Goal: Task Accomplishment & Management: Use online tool/utility

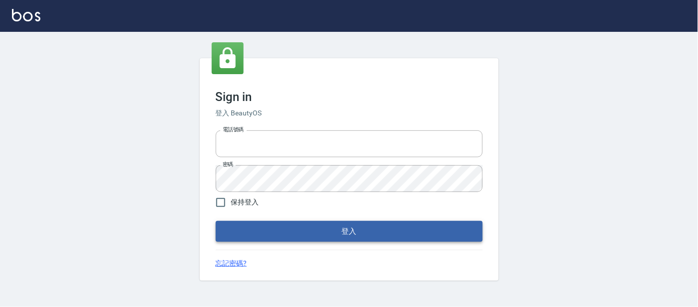
type input "25866822"
click at [238, 221] on button "登入" at bounding box center [349, 231] width 267 height 21
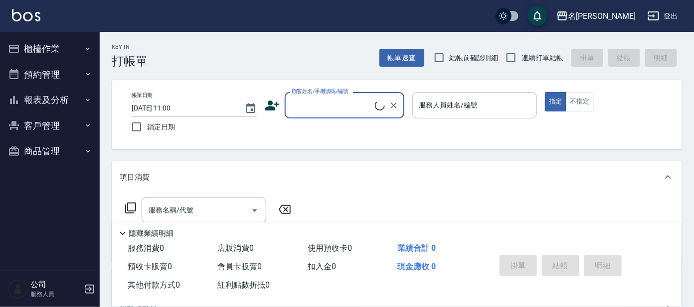
click at [69, 51] on button "櫃檯作業" at bounding box center [50, 49] width 92 height 26
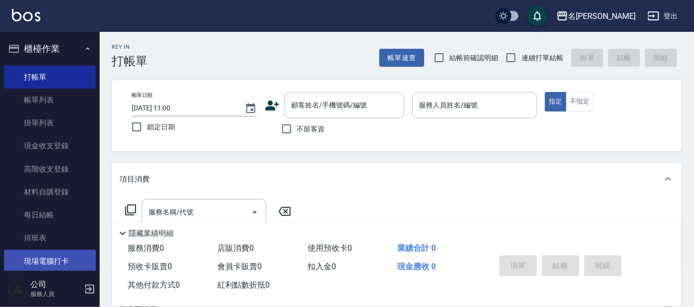
click at [58, 267] on link "現場電腦打卡" at bounding box center [50, 261] width 92 height 23
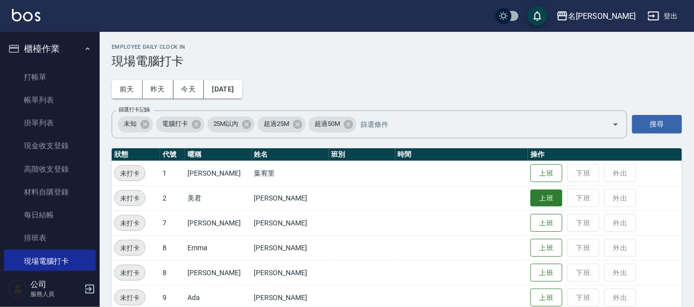
click at [530, 199] on button "上班" at bounding box center [546, 198] width 32 height 17
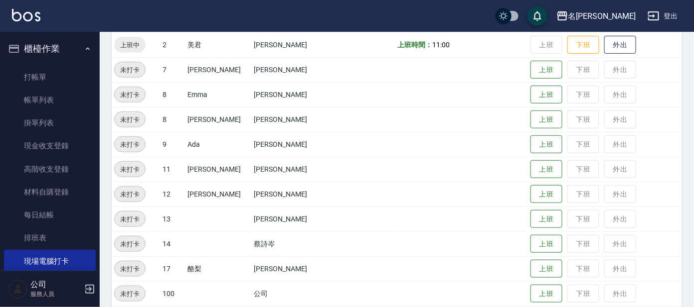
scroll to position [186, 0]
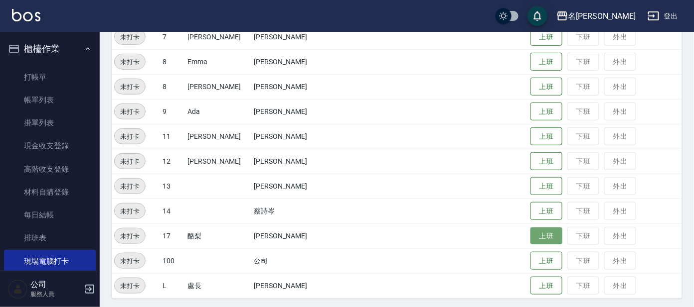
click at [534, 235] on button "上班" at bounding box center [546, 236] width 32 height 17
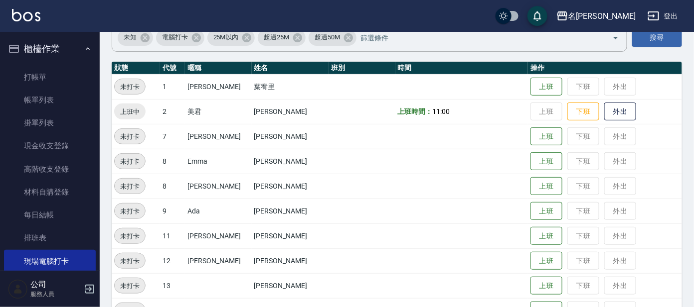
scroll to position [124, 0]
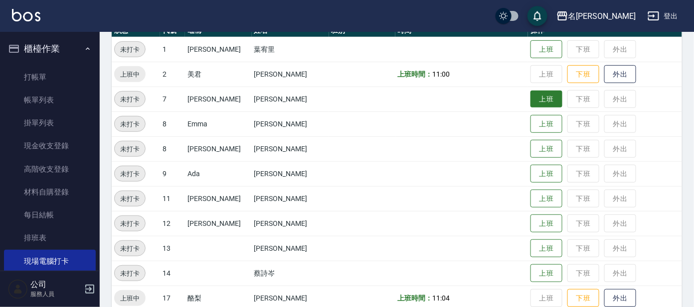
click at [532, 99] on button "上班" at bounding box center [546, 99] width 32 height 17
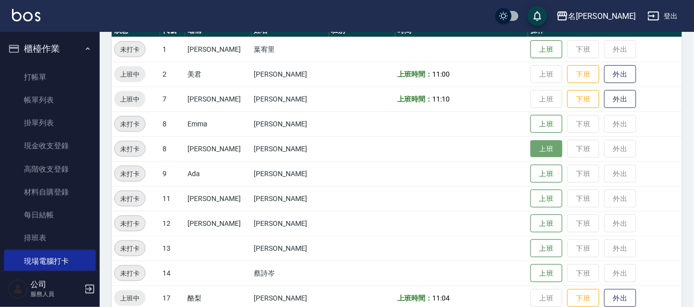
click at [530, 144] on button "上班" at bounding box center [546, 149] width 32 height 17
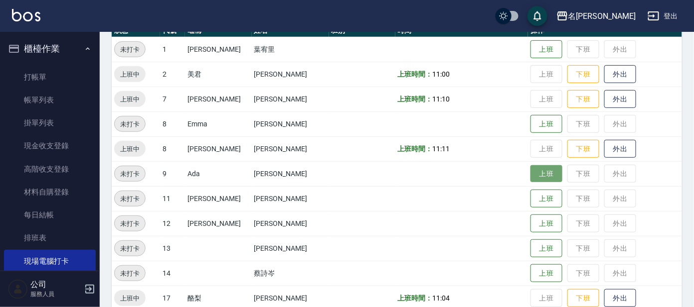
click at [535, 169] on button "上班" at bounding box center [546, 173] width 32 height 17
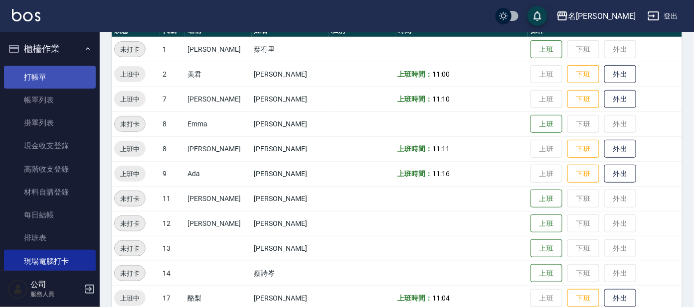
click at [18, 70] on link "打帳單" at bounding box center [50, 77] width 92 height 23
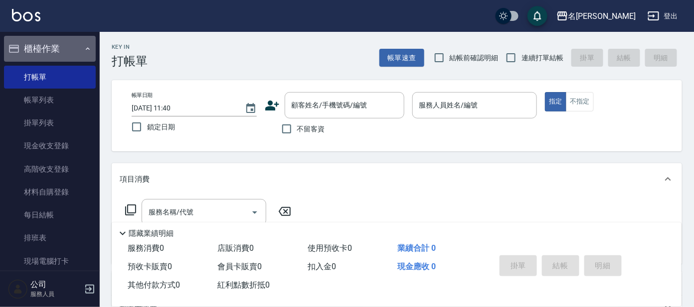
click at [85, 49] on icon "button" at bounding box center [88, 49] width 8 height 8
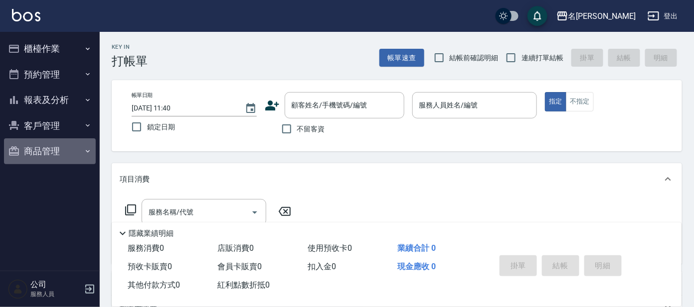
click at [46, 149] on button "商品管理" at bounding box center [50, 152] width 92 height 26
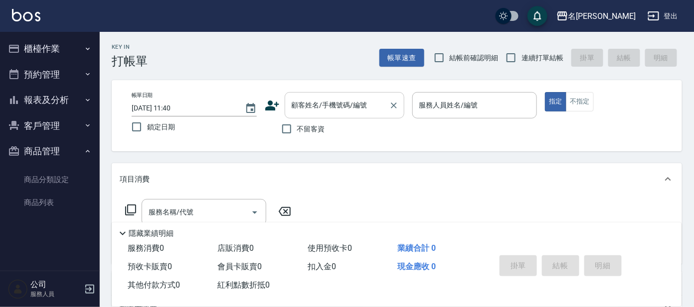
click at [322, 97] on div "顧客姓名/手機號碼/編號 顧客姓名/手機號碼/編號" at bounding box center [345, 105] width 120 height 26
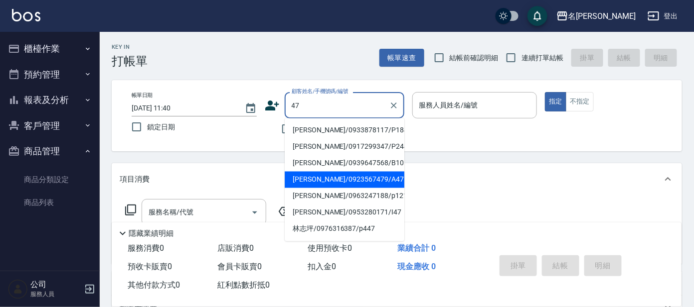
type input "[PERSON_NAME]/0923567479/A47"
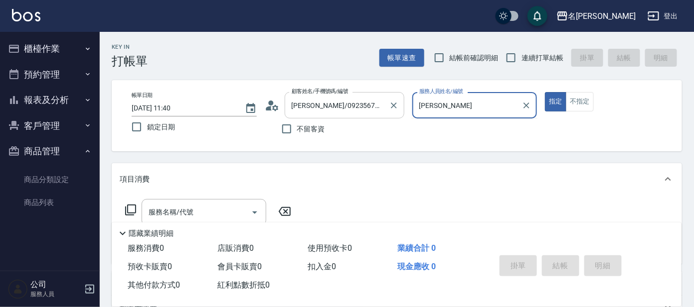
type input "宥"
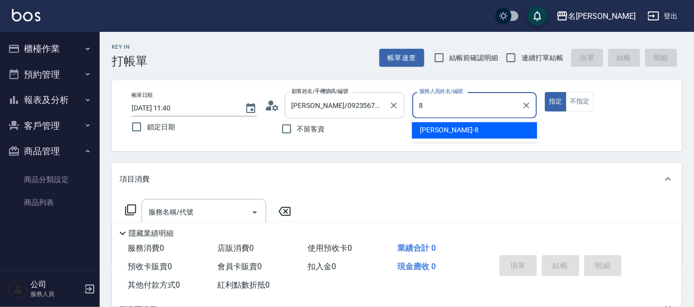
type input "[PERSON_NAME]-8"
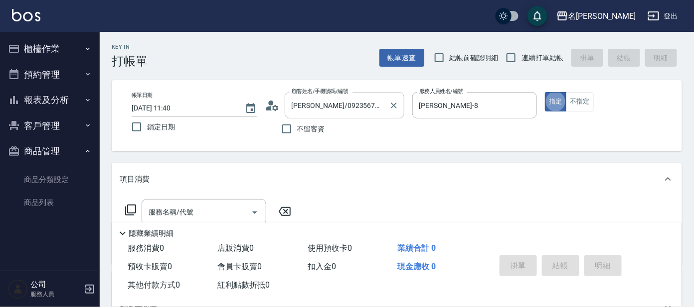
type button "true"
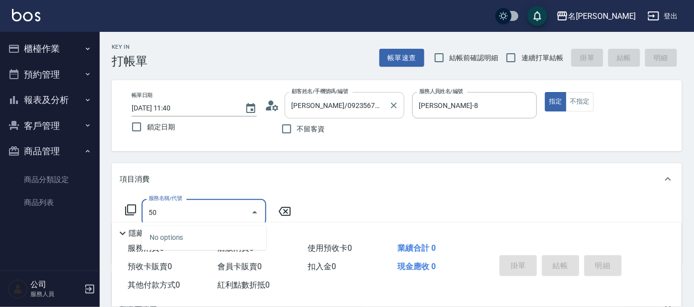
type input "500"
